Goal: Information Seeking & Learning: Check status

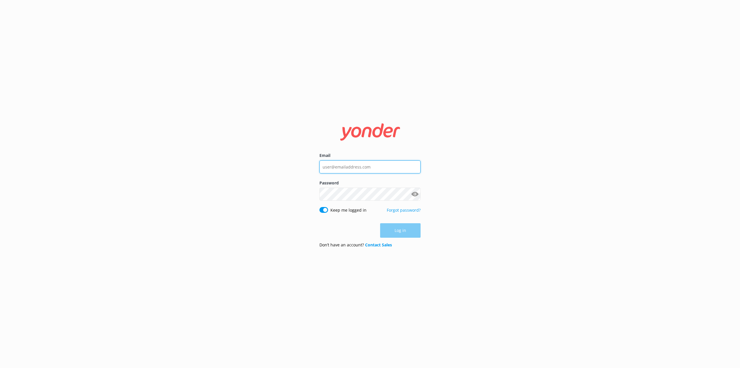
click at [378, 171] on input "Email" at bounding box center [370, 166] width 101 height 13
type input "[PERSON_NAME][EMAIL_ADDRESS][PERSON_NAME][DOMAIN_NAME]"
click button "Log in" at bounding box center [400, 230] width 40 height 14
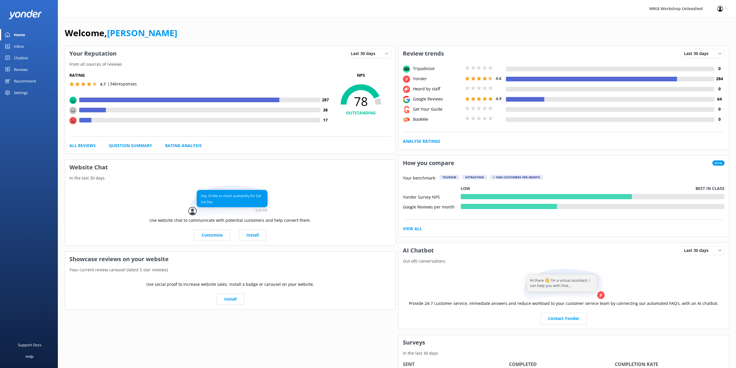
click at [19, 70] on div "Reviews" at bounding box center [21, 70] width 14 height 12
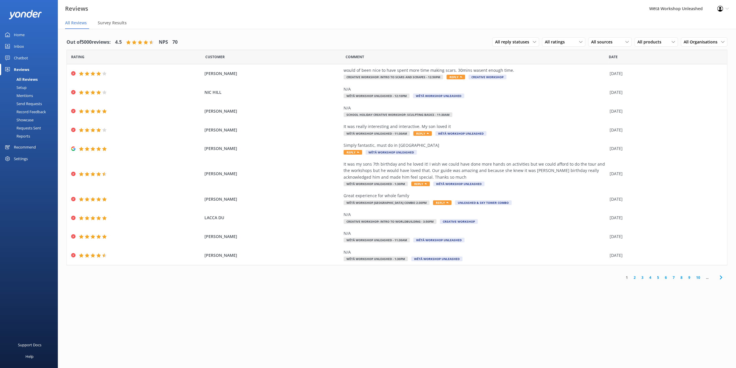
click at [16, 36] on div "Home" at bounding box center [19, 35] width 11 height 12
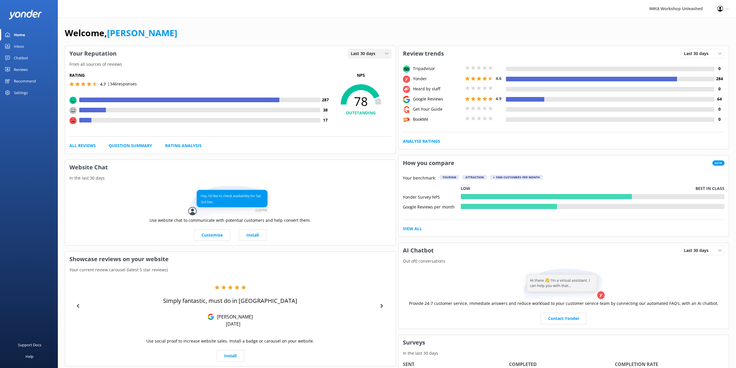
click at [386, 52] on icon at bounding box center [386, 53] width 3 height 3
click at [363, 66] on div "Last 7 days" at bounding box center [360, 65] width 19 height 6
click at [385, 54] on icon at bounding box center [386, 53] width 3 height 3
click at [366, 77] on div "Last 30 days" at bounding box center [361, 77] width 21 height 6
click at [24, 69] on div "Reviews" at bounding box center [21, 70] width 14 height 12
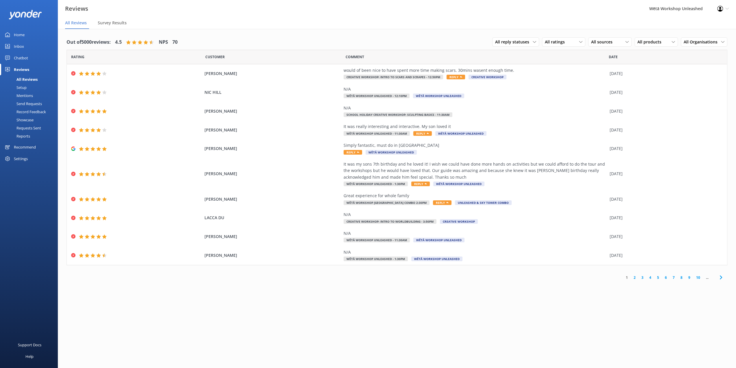
click at [634, 279] on link "2" at bounding box center [635, 276] width 8 height 5
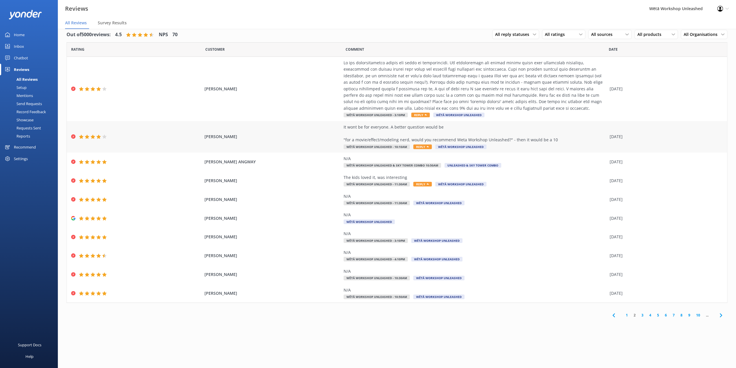
scroll to position [12, 0]
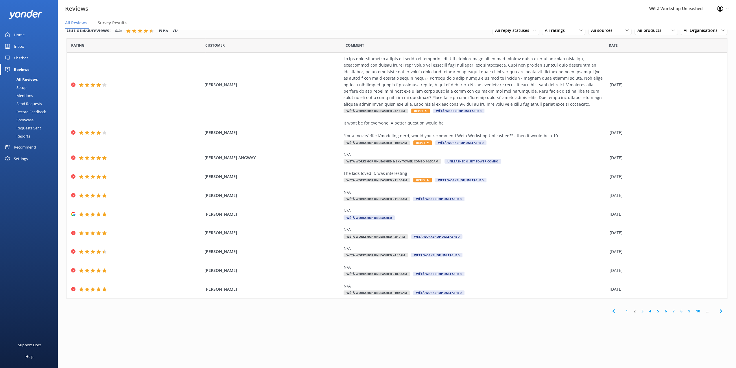
click at [643, 311] on link "3" at bounding box center [643, 310] width 8 height 5
